Goal: Information Seeking & Learning: Learn about a topic

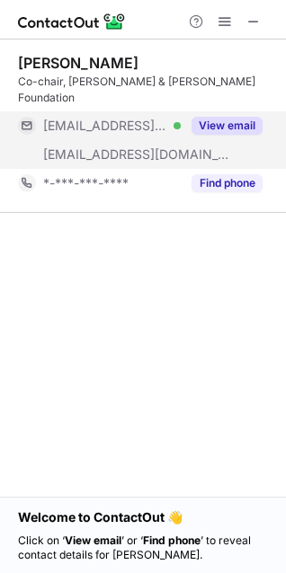
click at [218, 119] on div "View email" at bounding box center [221, 125] width 82 height 29
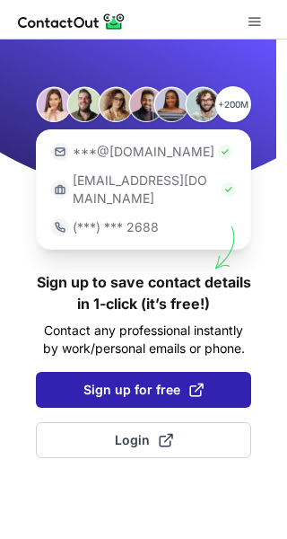
click at [140, 381] on span "Sign up for free" at bounding box center [143, 390] width 120 height 18
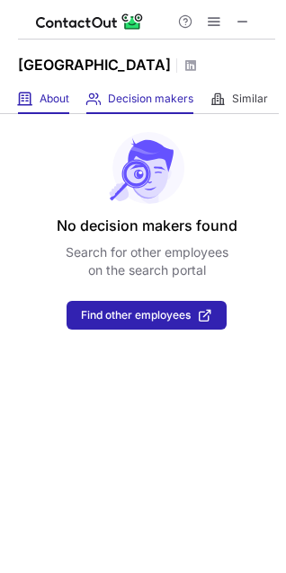
click at [49, 106] on span "About" at bounding box center [55, 99] width 30 height 14
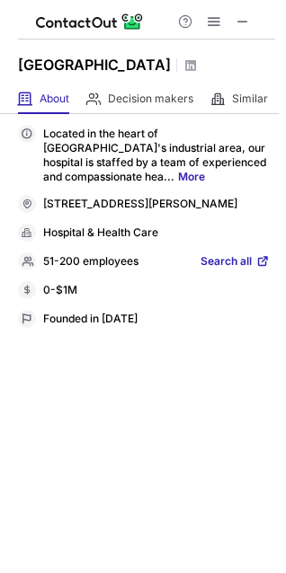
click at [178, 183] on link "More" at bounding box center [191, 176] width 27 height 13
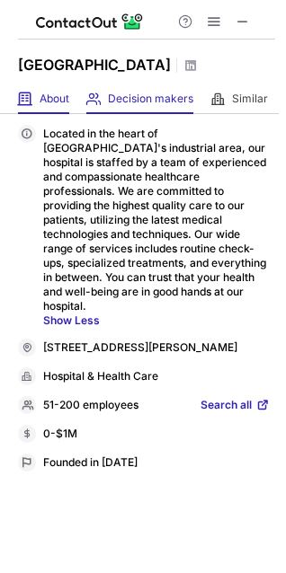
click at [151, 114] on div "Decision makers View Employees" at bounding box center [139, 99] width 107 height 30
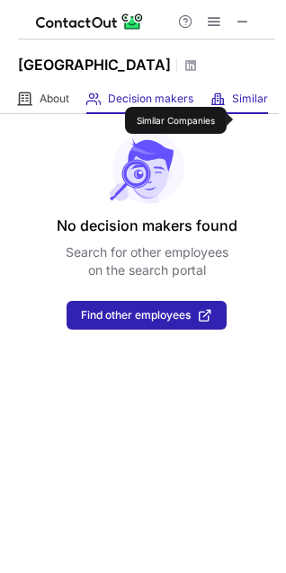
click at [252, 106] on span "Similar" at bounding box center [250, 99] width 36 height 14
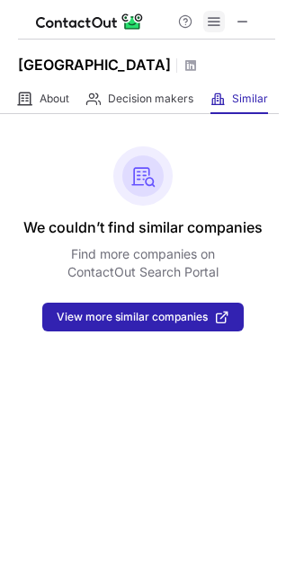
click at [215, 21] on span at bounding box center [213, 21] width 14 height 14
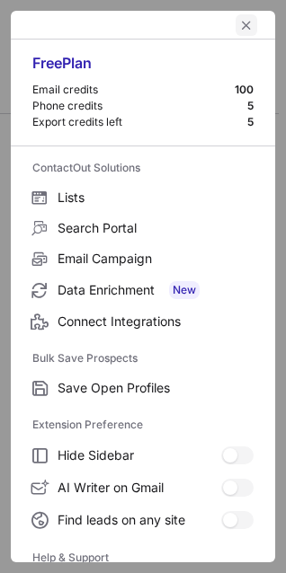
click at [239, 28] on span "left-button" at bounding box center [246, 25] width 14 height 14
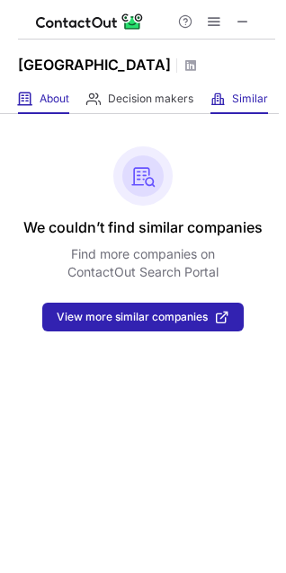
click at [50, 110] on div "About About Company" at bounding box center [43, 99] width 51 height 30
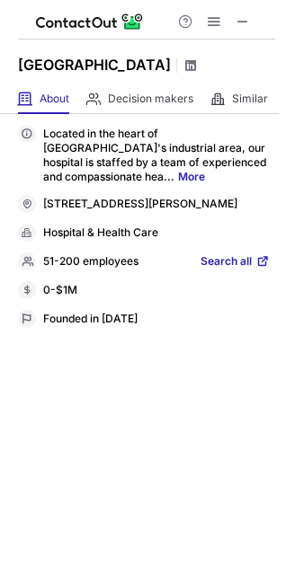
click at [198, 73] on span at bounding box center [190, 65] width 14 height 14
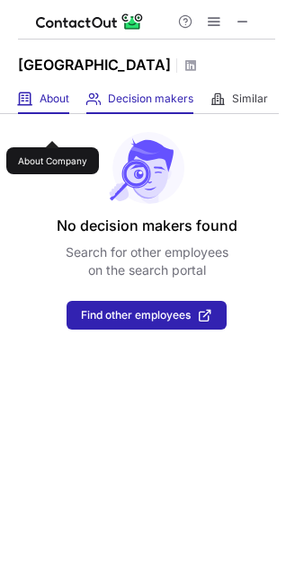
click at [52, 106] on span "About" at bounding box center [55, 99] width 30 height 14
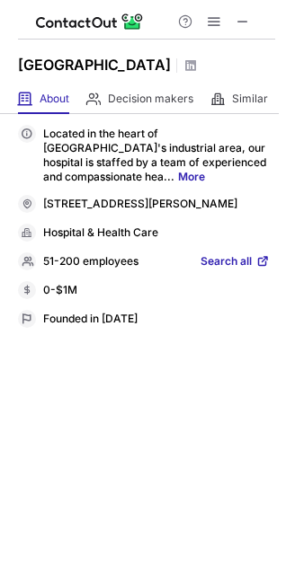
click at [178, 183] on link "More" at bounding box center [191, 176] width 27 height 13
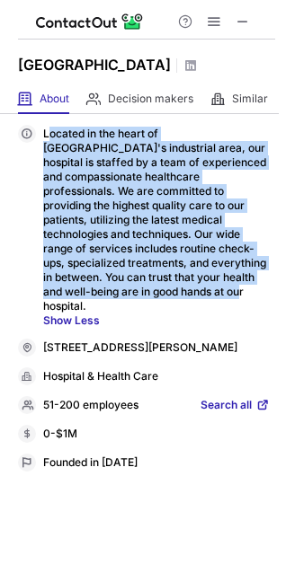
drag, startPoint x: 48, startPoint y: 149, endPoint x: 273, endPoint y: 316, distance: 280.5
click at [273, 316] on div "Located in the heart of Mohali's industrial area, our hospital is staffed by a …" at bounding box center [143, 343] width 286 height 459
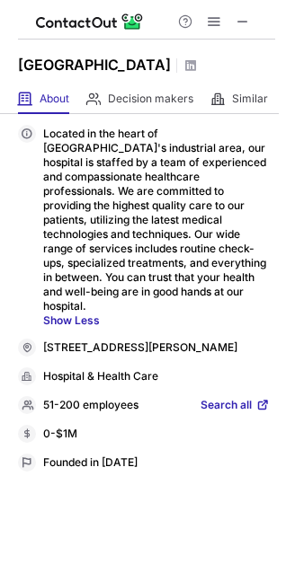
drag, startPoint x: 82, startPoint y: 351, endPoint x: 246, endPoint y: 399, distance: 171.1
click at [246, 399] on div "Located in the heart of Mohali's industrial area, our hospital is staffed by a …" at bounding box center [143, 298] width 251 height 347
drag, startPoint x: 58, startPoint y: 455, endPoint x: 147, endPoint y: 458, distance: 88.9
click at [147, 443] on div "0-$1M" at bounding box center [156, 434] width 226 height 16
drag, startPoint x: 66, startPoint y: 485, endPoint x: 199, endPoint y: 480, distance: 133.0
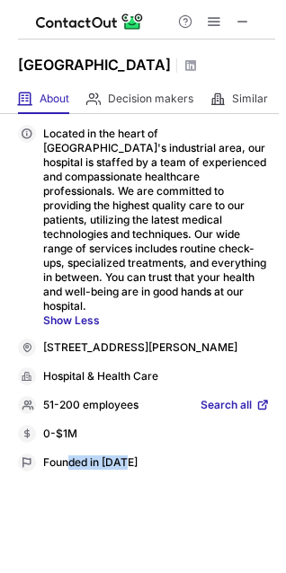
click at [199, 471] on div "Founded in 2018" at bounding box center [156, 463] width 226 height 16
click at [114, 414] on p "51-200 employees" at bounding box center [90, 406] width 95 height 16
click at [82, 356] on div "F 205 phase, 8b, Industrial Area, Sector 74, Sahibzada Ajit Singh Nagar,, Secto…" at bounding box center [156, 348] width 226 height 16
click at [237, 106] on span "Similar" at bounding box center [250, 99] width 36 height 14
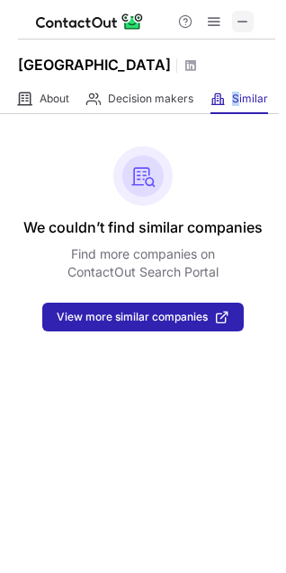
click at [246, 25] on span at bounding box center [242, 21] width 14 height 14
